Goal: Navigation & Orientation: Find specific page/section

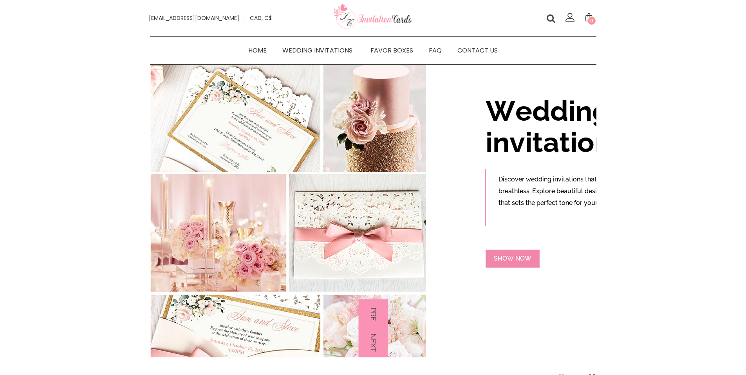
click at [520, 258] on div "O" at bounding box center [522, 258] width 5 height 6
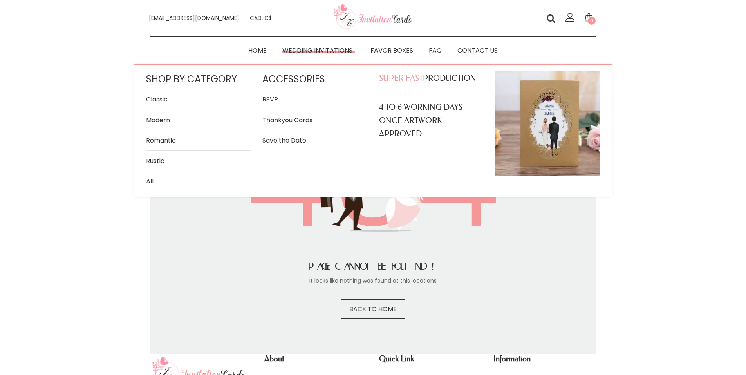
click at [152, 99] on link "Classic" at bounding box center [198, 99] width 105 height 11
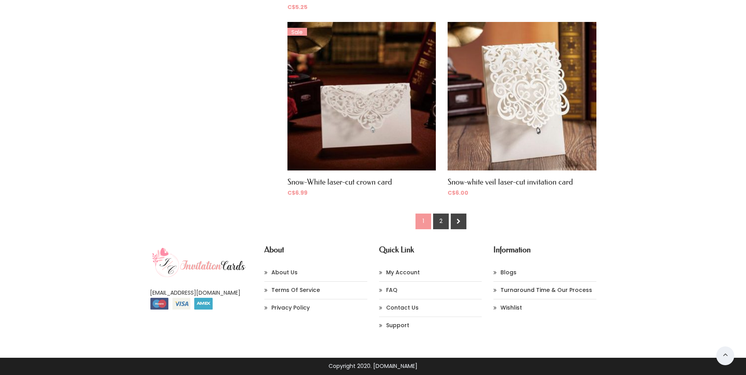
scroll to position [1253, 0]
